Goal: Entertainment & Leisure: Consume media (video, audio)

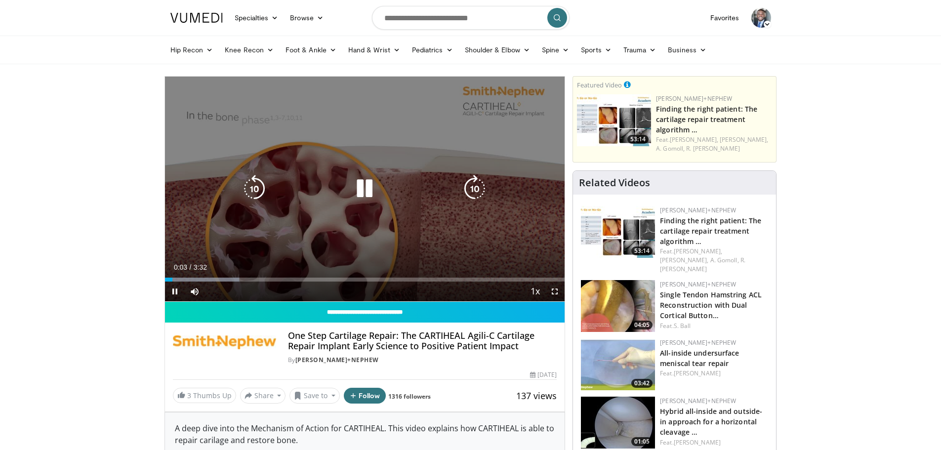
click at [371, 188] on icon "Video Player" at bounding box center [365, 189] width 28 height 28
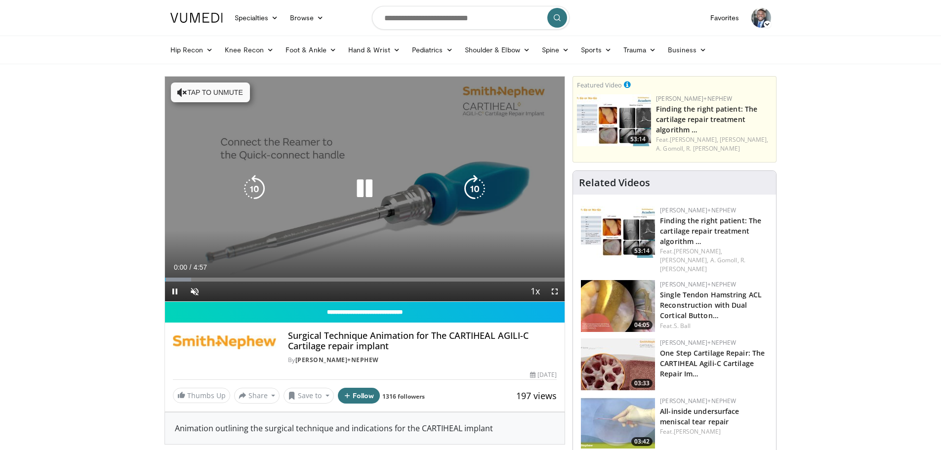
click at [354, 187] on icon "Video Player" at bounding box center [365, 189] width 28 height 28
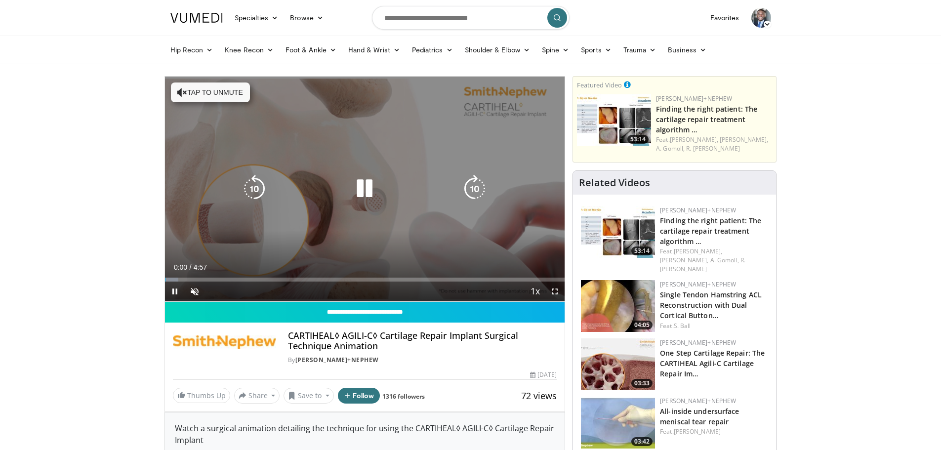
click at [360, 180] on icon "Video Player" at bounding box center [365, 189] width 28 height 28
